Goal: Task Accomplishment & Management: Use online tool/utility

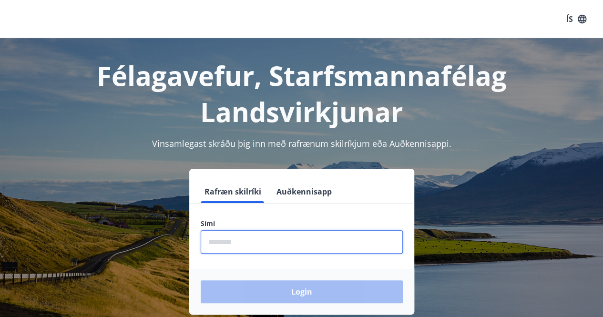
click at [236, 241] on input "phone" at bounding box center [302, 241] width 202 height 23
type input "********"
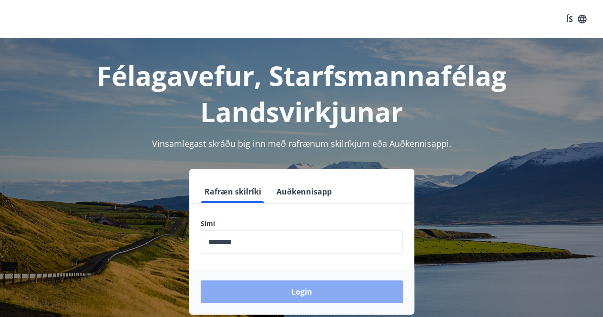
click at [302, 288] on button "Login" at bounding box center [302, 291] width 202 height 23
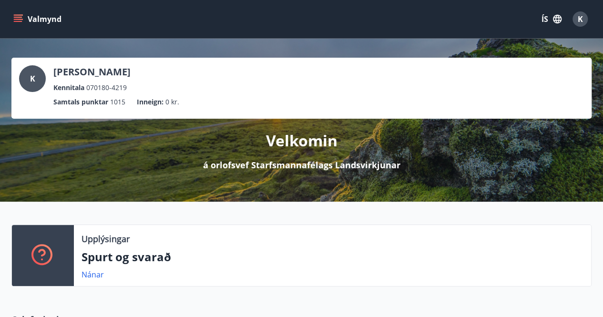
click at [18, 19] on icon "menu" at bounding box center [18, 19] width 10 height 10
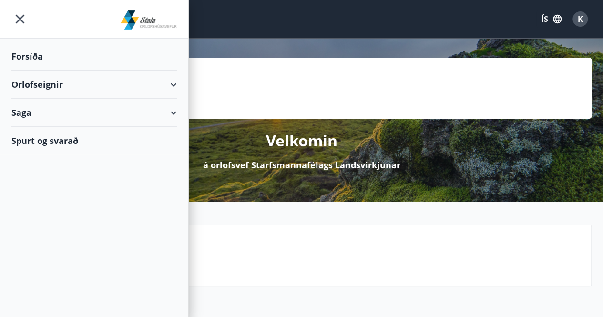
click at [87, 89] on div "Orlofseignir" at bounding box center [93, 84] width 165 height 28
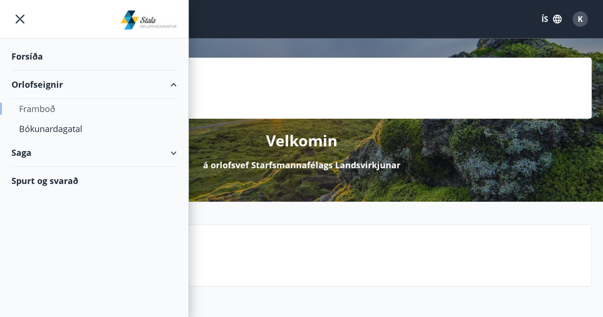
click at [46, 103] on div "Framboð" at bounding box center [94, 109] width 150 height 20
